Goal: Task Accomplishment & Management: Manage account settings

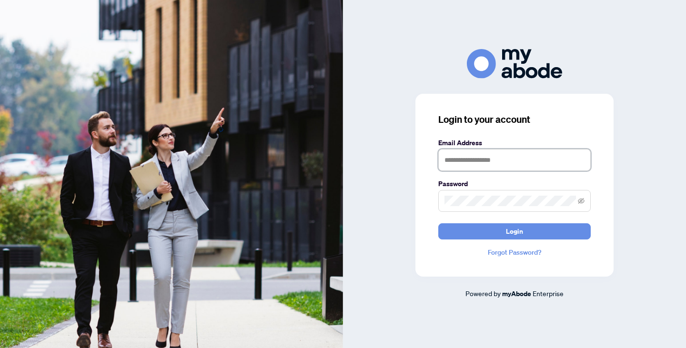
click at [485, 170] on input "text" at bounding box center [514, 160] width 152 height 22
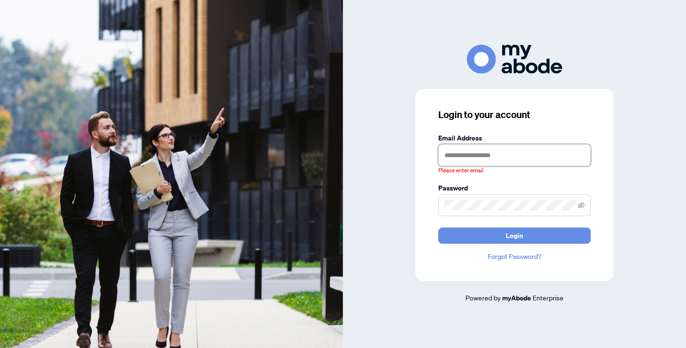
type input "**********"
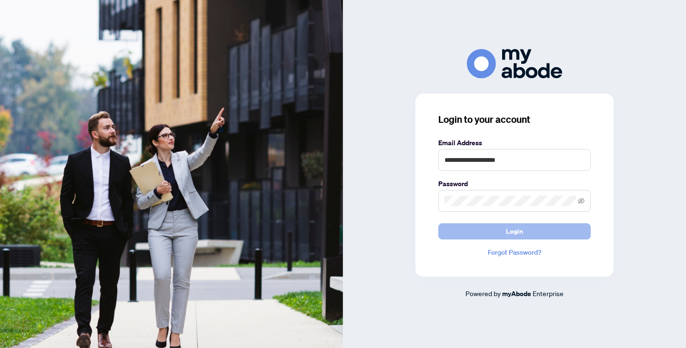
click at [498, 229] on button "Login" at bounding box center [514, 231] width 152 height 16
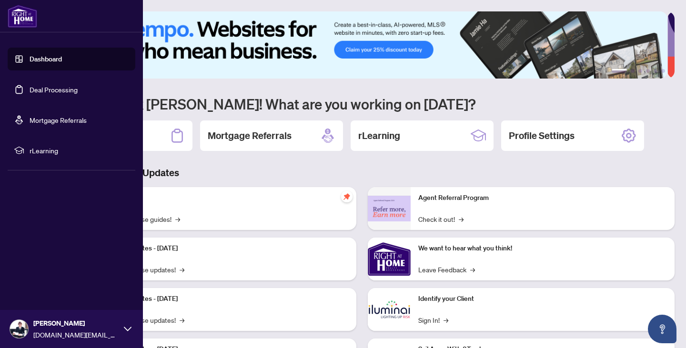
click at [58, 90] on link "Deal Processing" at bounding box center [54, 89] width 48 height 9
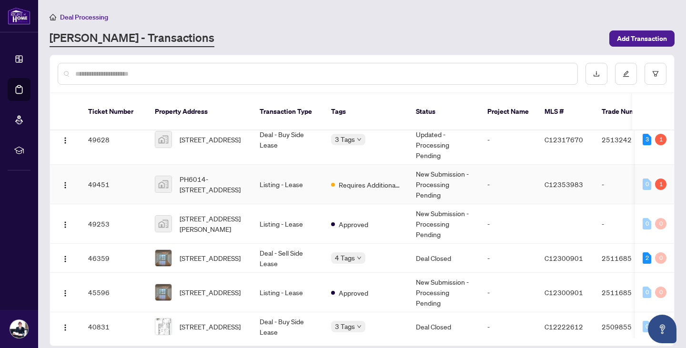
scroll to position [95, 0]
click at [306, 182] on td "Listing - Lease" at bounding box center [287, 184] width 71 height 40
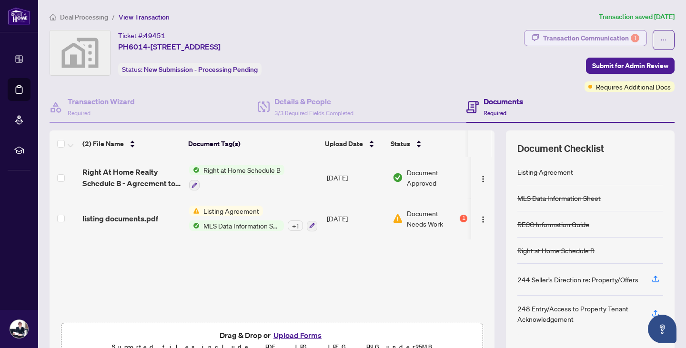
click at [557, 39] on div "Transaction Communication 1" at bounding box center [591, 37] width 96 height 15
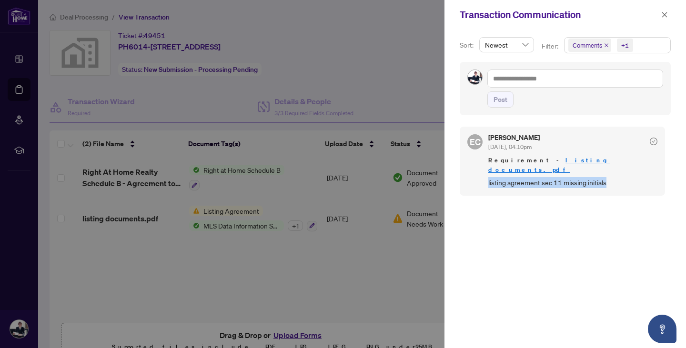
drag, startPoint x: 492, startPoint y: 176, endPoint x: 620, endPoint y: 172, distance: 127.7
click at [620, 172] on div "EC Erika Cunanan Aug/21/2025, 04:10pm Requirement - listing documents.pdf listi…" at bounding box center [562, 161] width 205 height 69
click at [620, 177] on span "listing agreement sec 11 missing initials" at bounding box center [572, 182] width 169 height 11
click at [379, 264] on div at bounding box center [343, 174] width 686 height 348
click at [665, 10] on span "button" at bounding box center [664, 14] width 7 height 15
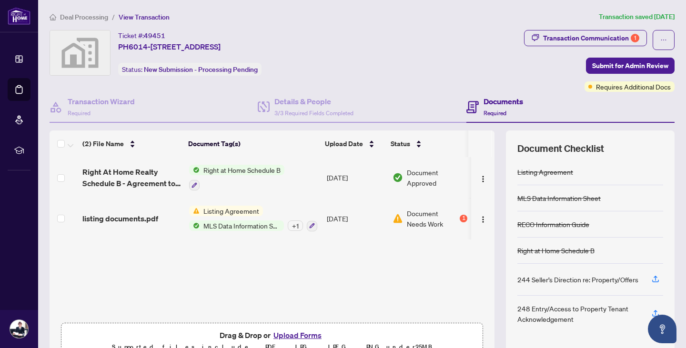
scroll to position [48, 0]
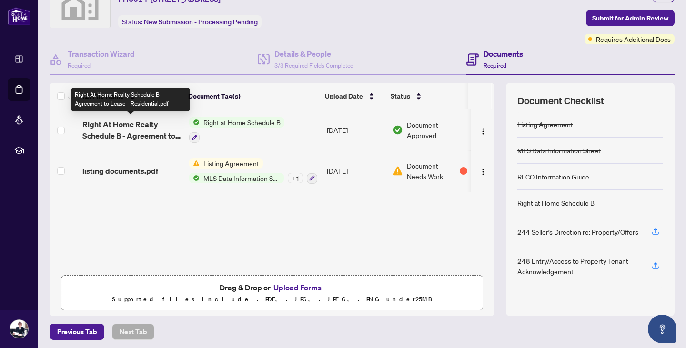
click at [129, 129] on span "Right At Home Realty Schedule B - Agreement to Lease - Residential.pdf" at bounding box center [131, 130] width 99 height 23
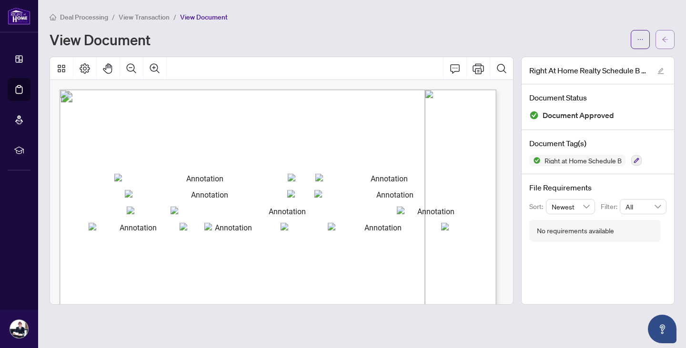
click at [671, 39] on button "button" at bounding box center [664, 39] width 19 height 19
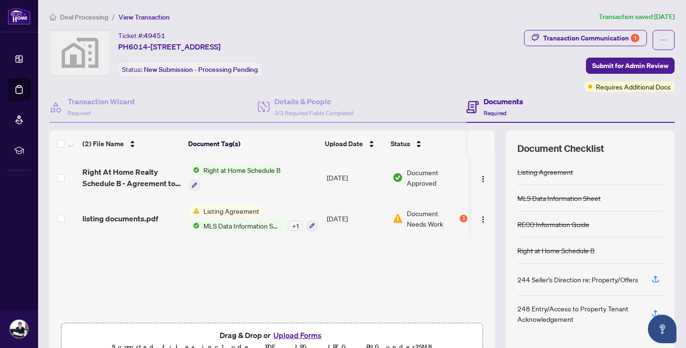
click at [429, 221] on span "Document Needs Work" at bounding box center [432, 218] width 51 height 21
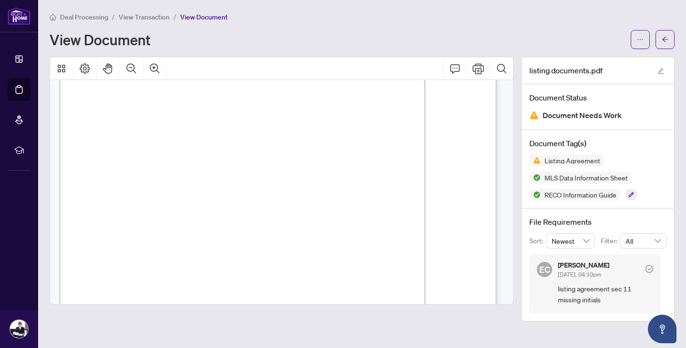
scroll to position [1191, 0]
click at [643, 40] on icon "ellipsis" at bounding box center [640, 39] width 7 height 7
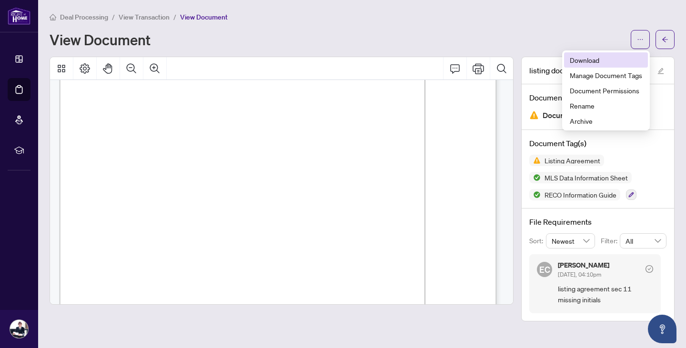
click at [606, 62] on span "Download" at bounding box center [606, 60] width 72 height 10
